Goal: Task Accomplishment & Management: Manage account settings

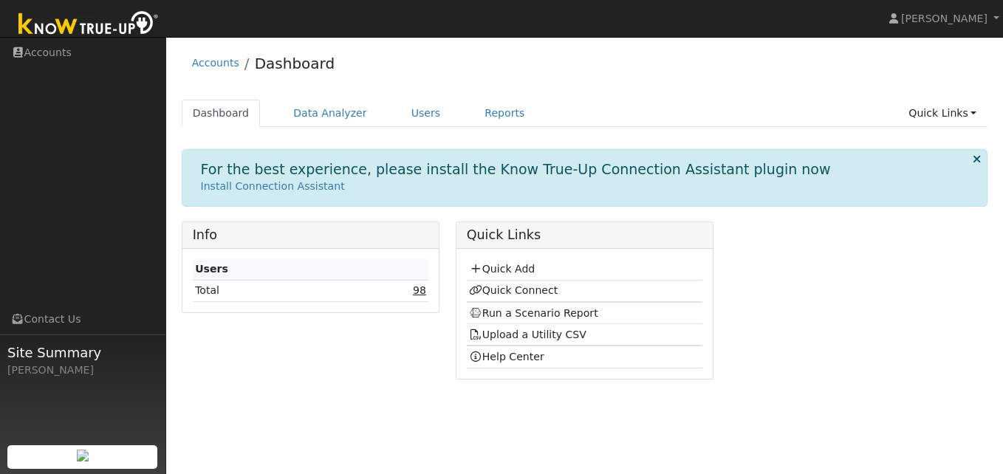
click at [420, 287] on link "98" at bounding box center [419, 290] width 13 height 12
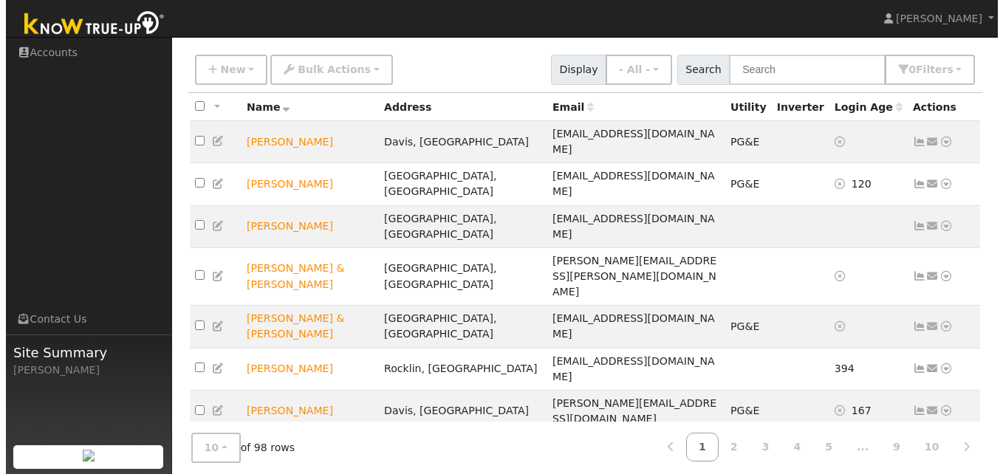
scroll to position [97, 0]
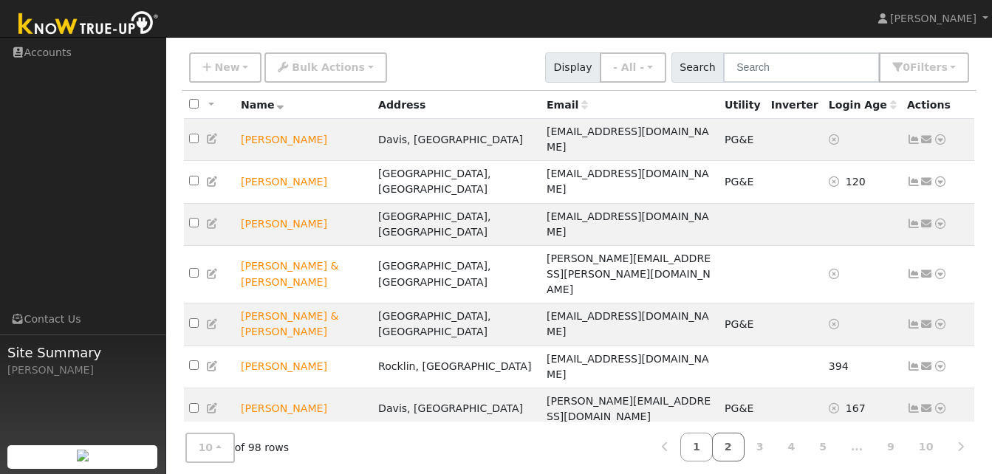
click at [742, 437] on link "2" at bounding box center [728, 447] width 32 height 29
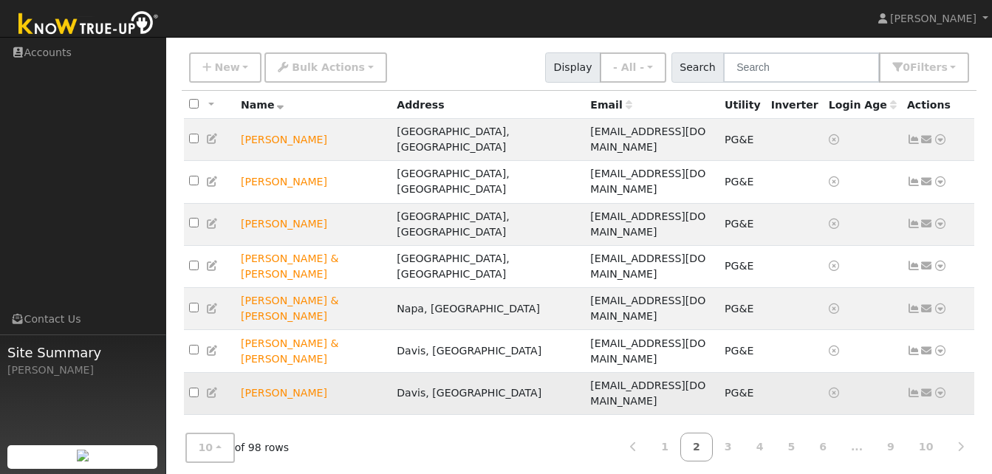
click at [917, 388] on icon at bounding box center [913, 393] width 13 height 10
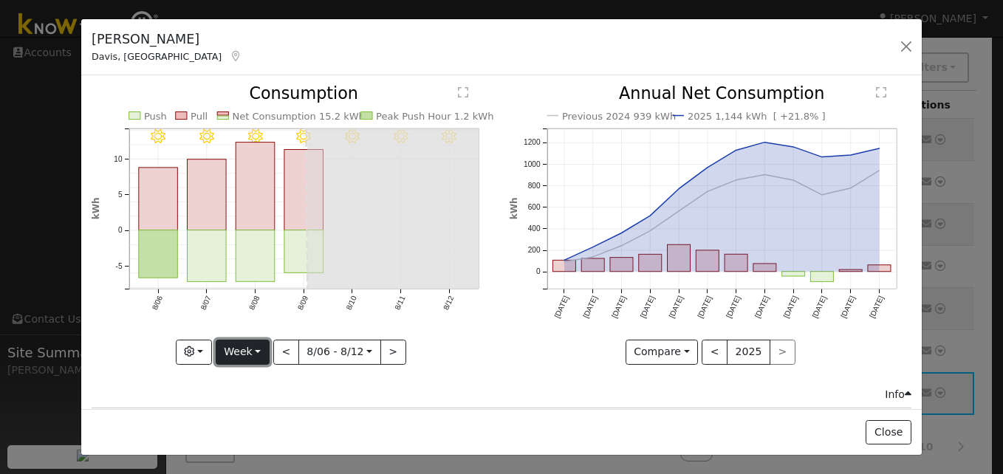
click at [259, 346] on button "Week" at bounding box center [243, 352] width 54 height 25
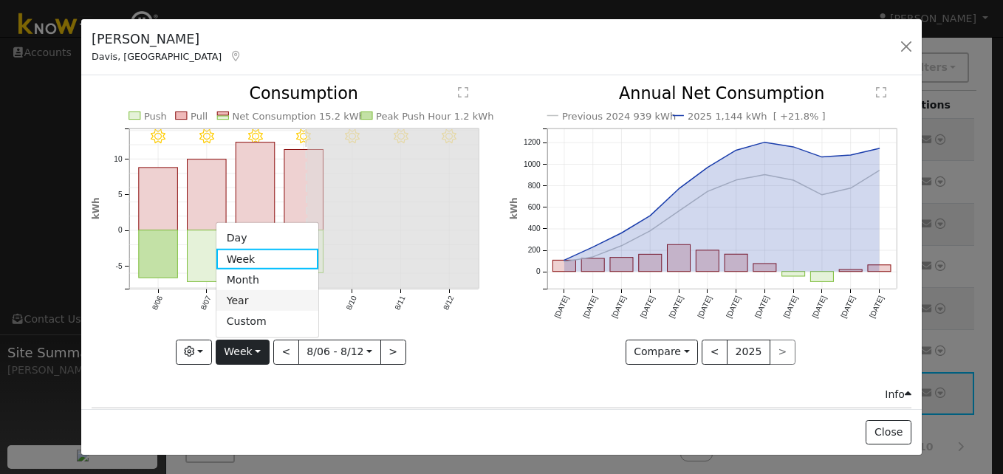
click at [242, 298] on link "Year" at bounding box center [267, 300] width 103 height 21
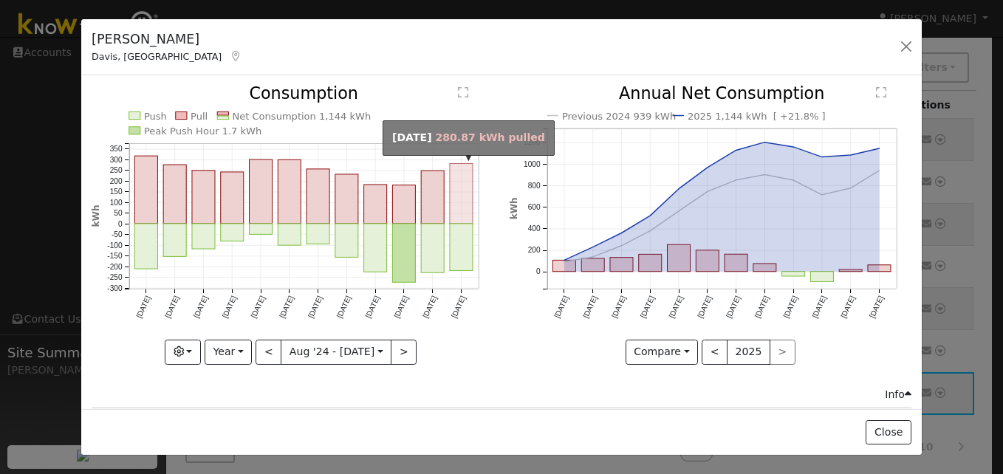
click at [459, 188] on rect "onclick=""" at bounding box center [461, 194] width 23 height 60
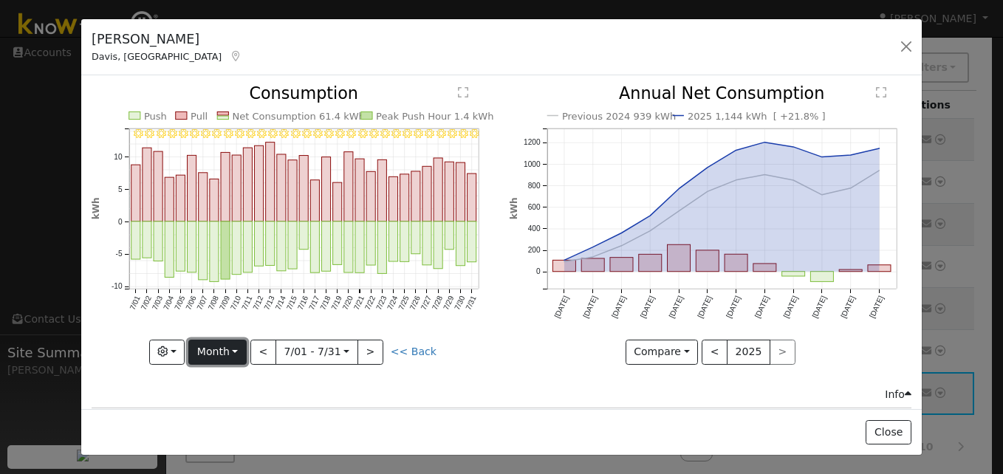
click at [245, 346] on button "Month" at bounding box center [217, 352] width 58 height 25
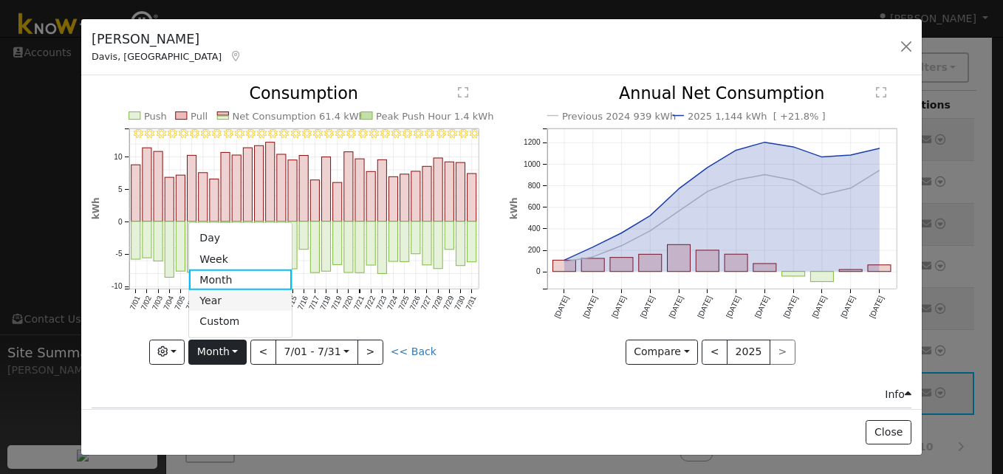
click at [219, 300] on link "Year" at bounding box center [240, 300] width 103 height 21
type input "2024-08-01"
